Goal: Navigation & Orientation: Find specific page/section

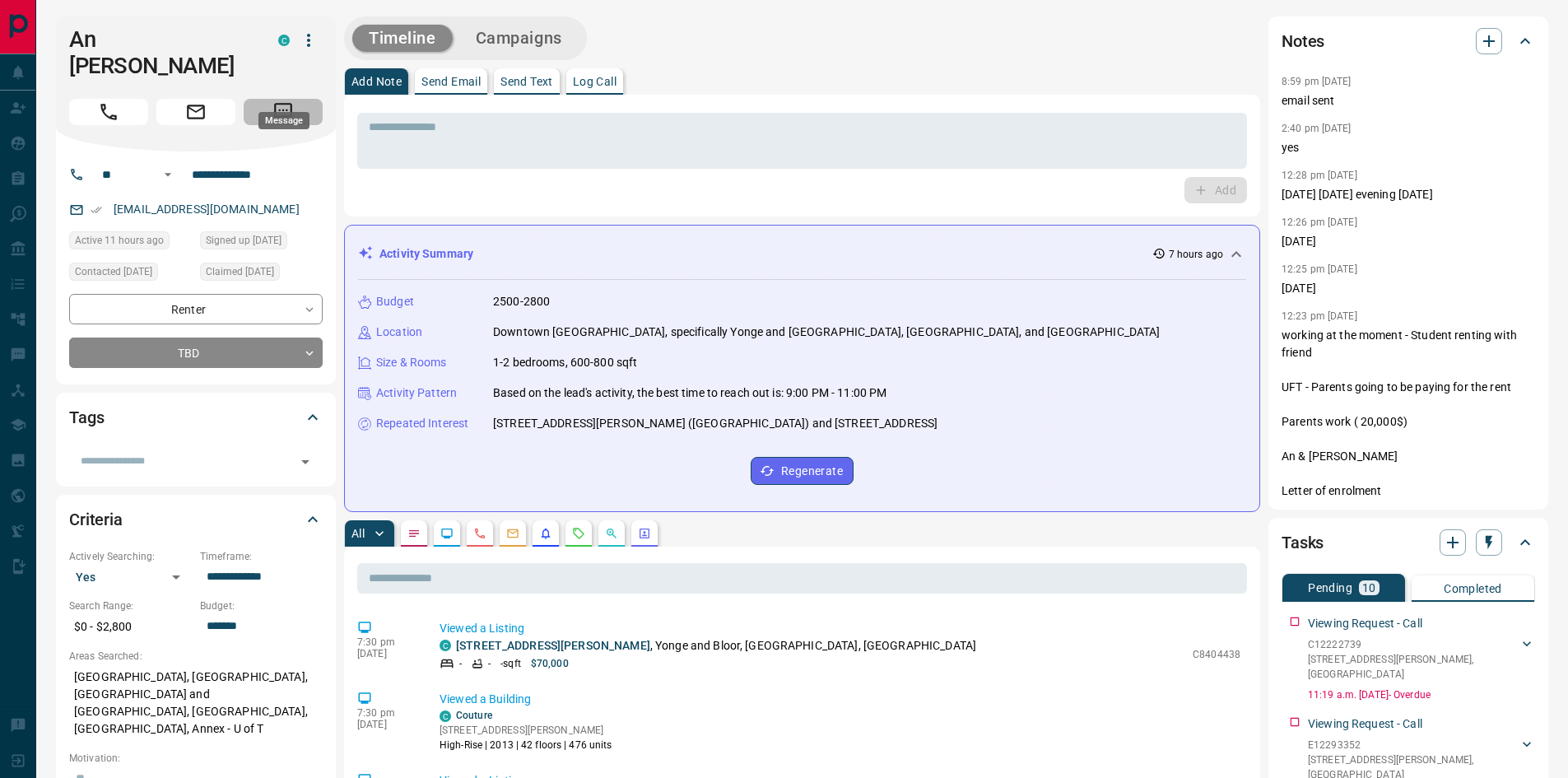
click at [299, 99] on button "Message" at bounding box center [283, 112] width 79 height 26
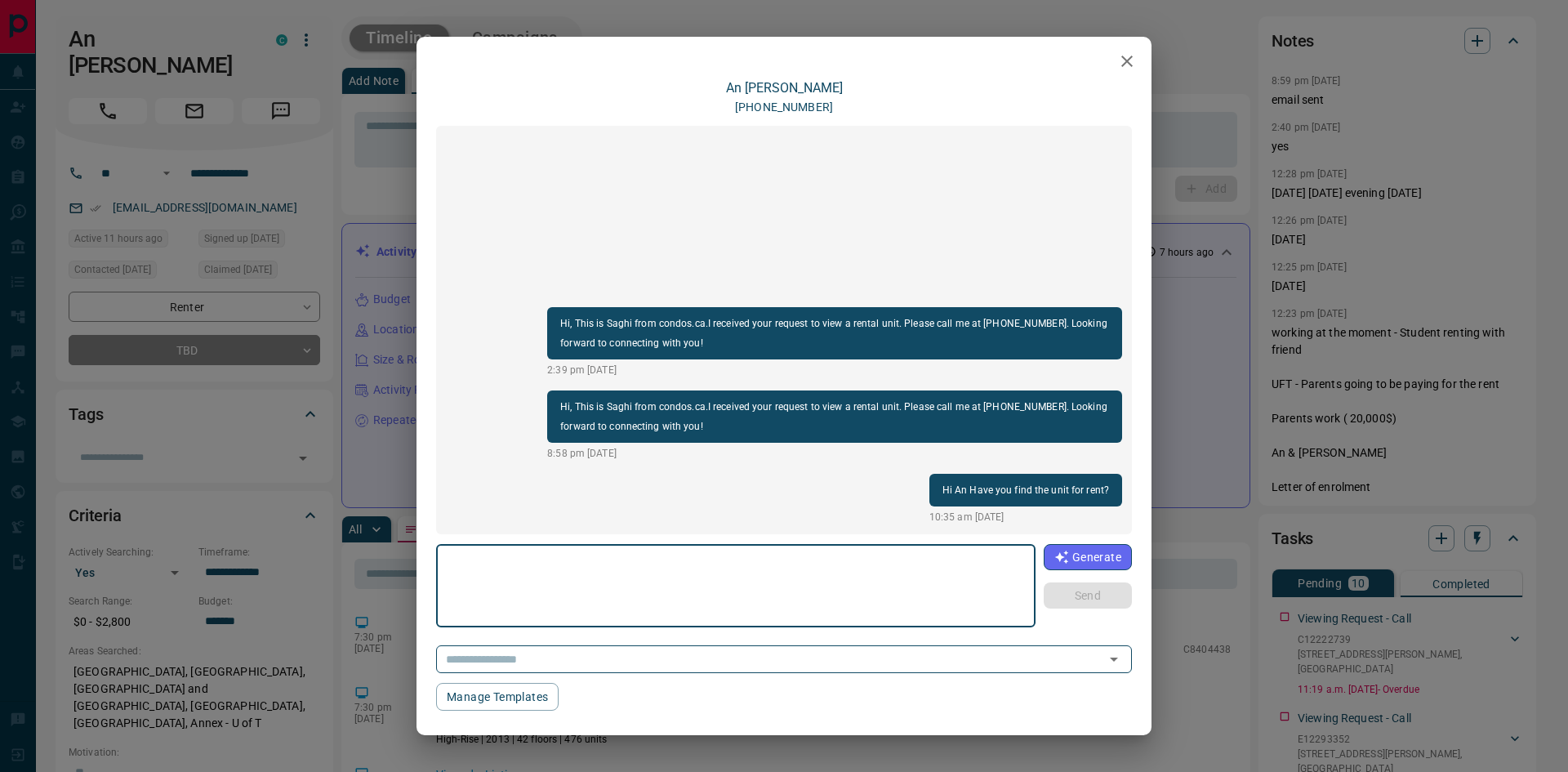
click at [1132, 68] on icon "button" at bounding box center [1127, 61] width 19 height 19
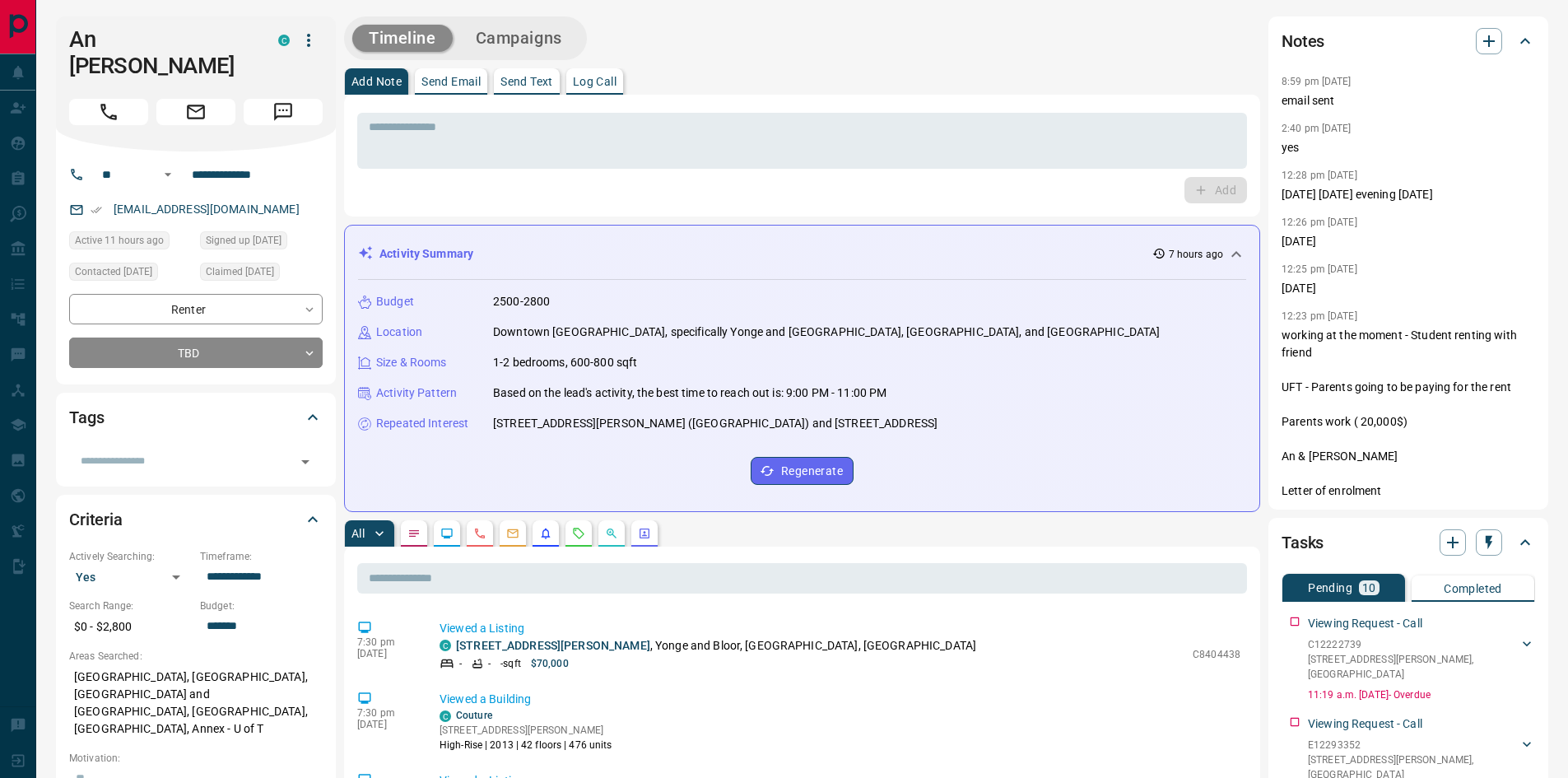
click at [1155, 36] on div "Timeline Campaigns" at bounding box center [802, 37] width 916 height 43
click at [966, 69] on div "Add Note Send Email Send Text Log Call" at bounding box center [802, 81] width 916 height 26
